Goal: Find specific page/section: Find specific page/section

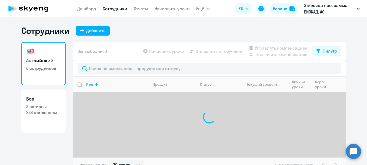
select select "30"
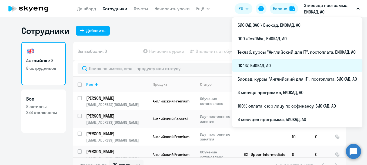
click at [263, 66] on li "ПК 137, БИОКАД, АО" at bounding box center [297, 65] width 130 height 13
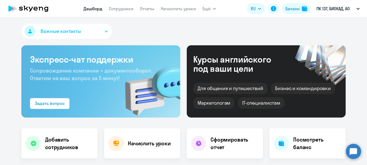
select select "30"
click at [124, 6] on link "Сотрудники" at bounding box center [121, 8] width 25 height 5
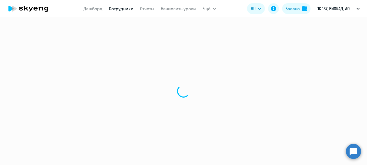
select select "30"
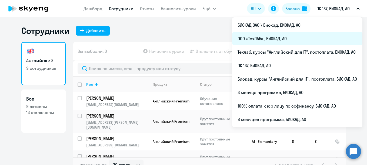
click at [290, 37] on li "ООО «ТехЛАБ»,, БИОКАД, АО" at bounding box center [297, 38] width 130 height 13
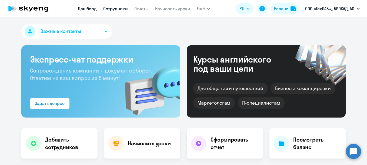
click at [121, 9] on link "Сотрудники" at bounding box center [115, 8] width 25 height 5
select select "30"
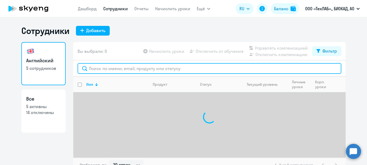
click at [119, 69] on input "text" at bounding box center [208, 68] width 263 height 11
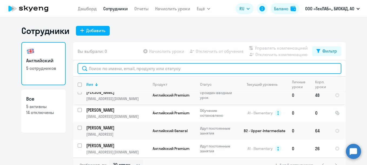
scroll to position [8, 0]
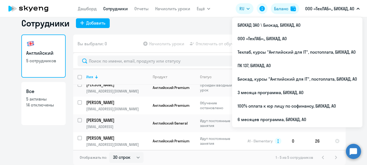
click at [314, 8] on p "ООО «ТехЛАБ»,, БИОКАД, АО" at bounding box center [329, 8] width 49 height 6
click at [313, 8] on p "ООО «ТехЛАБ»,, БИОКАД, АО" at bounding box center [329, 8] width 49 height 6
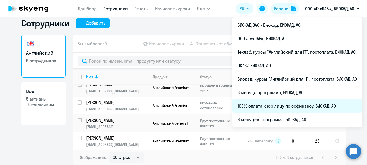
click at [279, 108] on li "100% оплата к юр лицу по софинансу, БИОКАД, АО" at bounding box center [297, 105] width 130 height 13
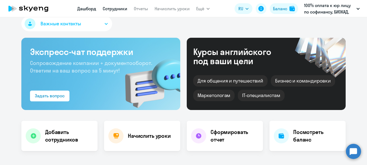
click at [112, 9] on link "Сотрудники" at bounding box center [115, 8] width 25 height 5
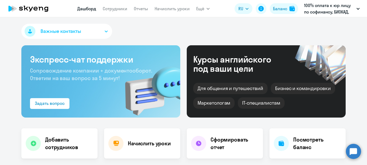
select select "30"
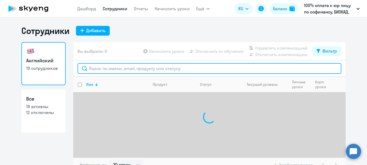
click at [98, 67] on input "text" at bounding box center [208, 68] width 263 height 11
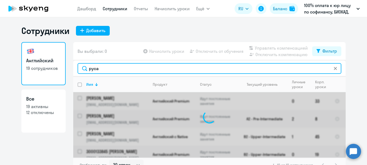
type input "русак"
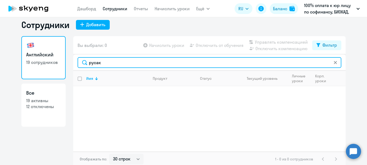
scroll to position [8, 0]
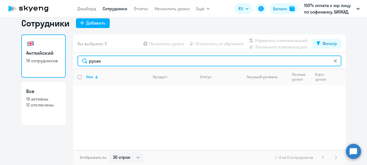
drag, startPoint x: 102, startPoint y: 62, endPoint x: 67, endPoint y: 55, distance: 35.7
click at [67, 56] on div "Английский 19 сотрудников Все 19 активны 12 отключены Вы выбрали: 0 Начислить у…" at bounding box center [183, 100] width 324 height 131
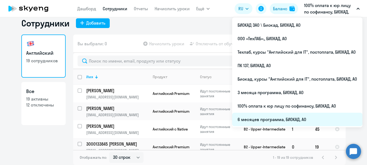
click at [268, 119] on li "6 месяцев программа, БИОКАД, АО" at bounding box center [297, 119] width 130 height 13
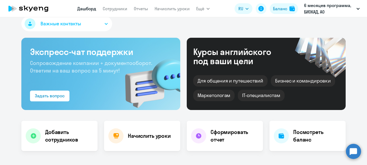
click at [120, 6] on app-menu-item-link "Сотрудники" at bounding box center [115, 8] width 25 height 7
click at [120, 9] on link "Сотрудники" at bounding box center [115, 8] width 25 height 5
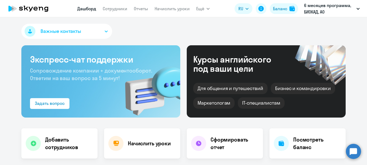
select select "30"
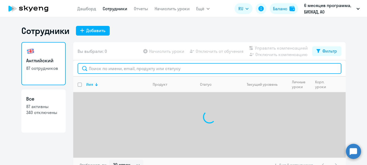
click at [132, 69] on input "text" at bounding box center [208, 68] width 263 height 11
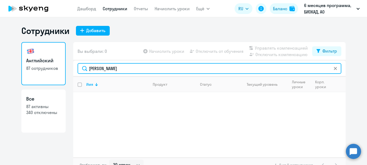
scroll to position [8, 0]
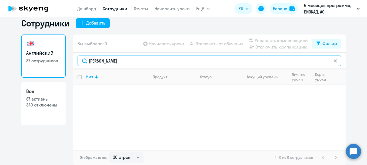
drag, startPoint x: 109, startPoint y: 62, endPoint x: 120, endPoint y: 62, distance: 11.3
click at [120, 62] on input "[PERSON_NAME]" at bounding box center [208, 61] width 263 height 11
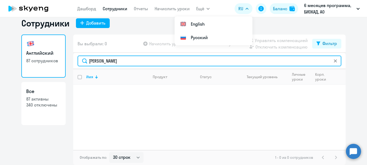
type input "[PERSON_NAME]"
